Goal: Use online tool/utility: Utilize a website feature to perform a specific function

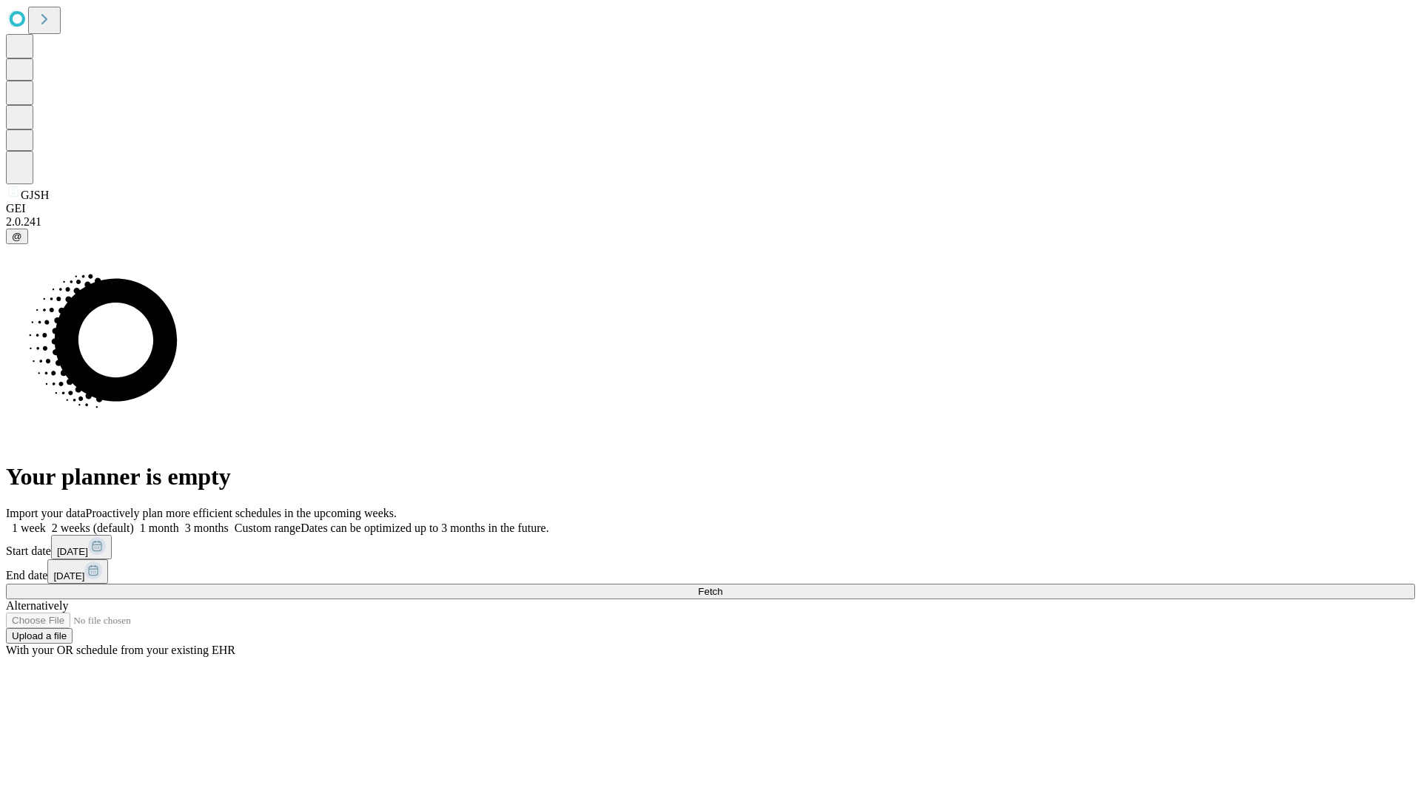
click at [722, 586] on span "Fetch" at bounding box center [710, 591] width 24 height 11
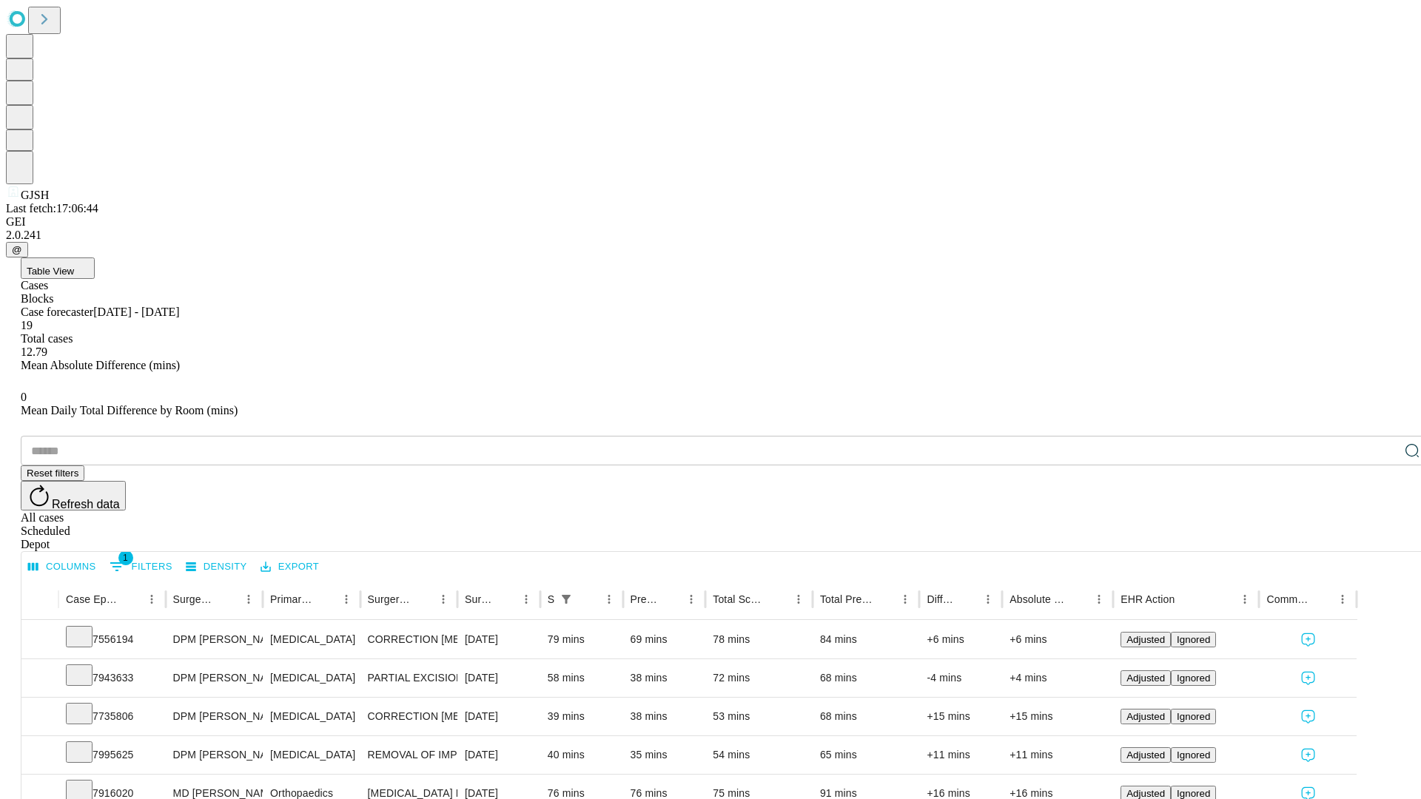
click at [74, 266] on span "Table View" at bounding box center [50, 271] width 47 height 11
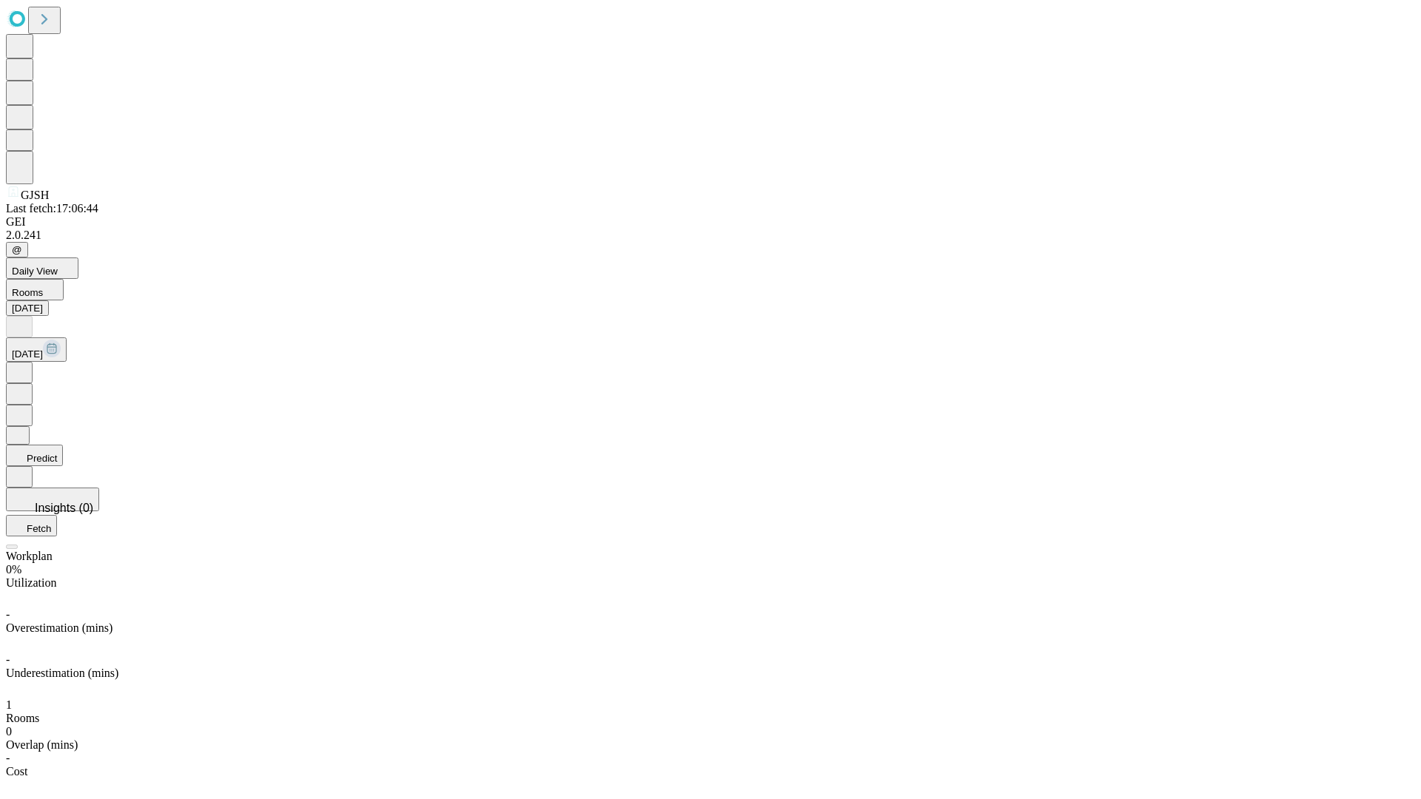
click at [63, 445] on button "Predict" at bounding box center [34, 455] width 57 height 21
